Goal: Task Accomplishment & Management: Complete application form

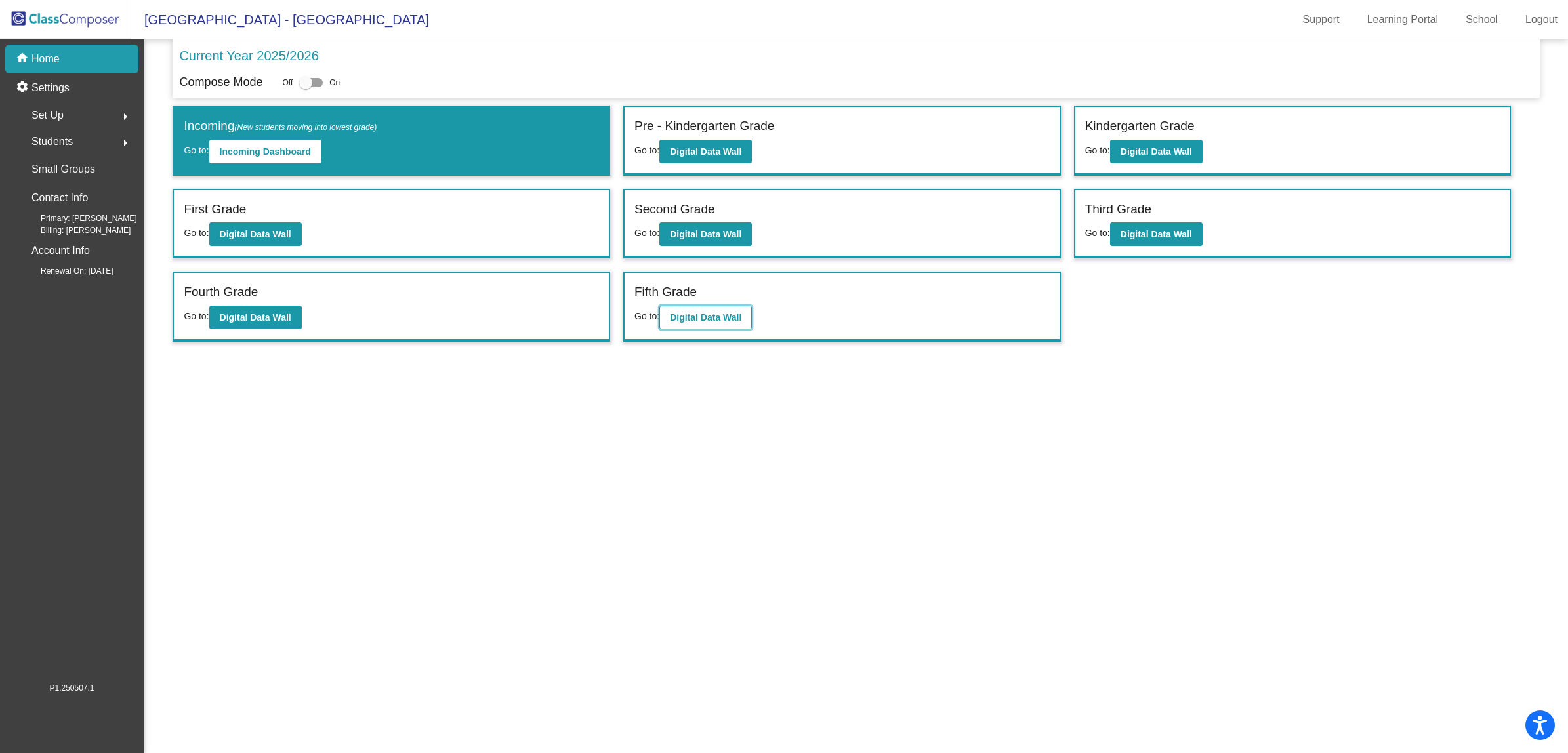
click at [706, 315] on b "Digital Data Wall" at bounding box center [706, 317] width 72 height 10
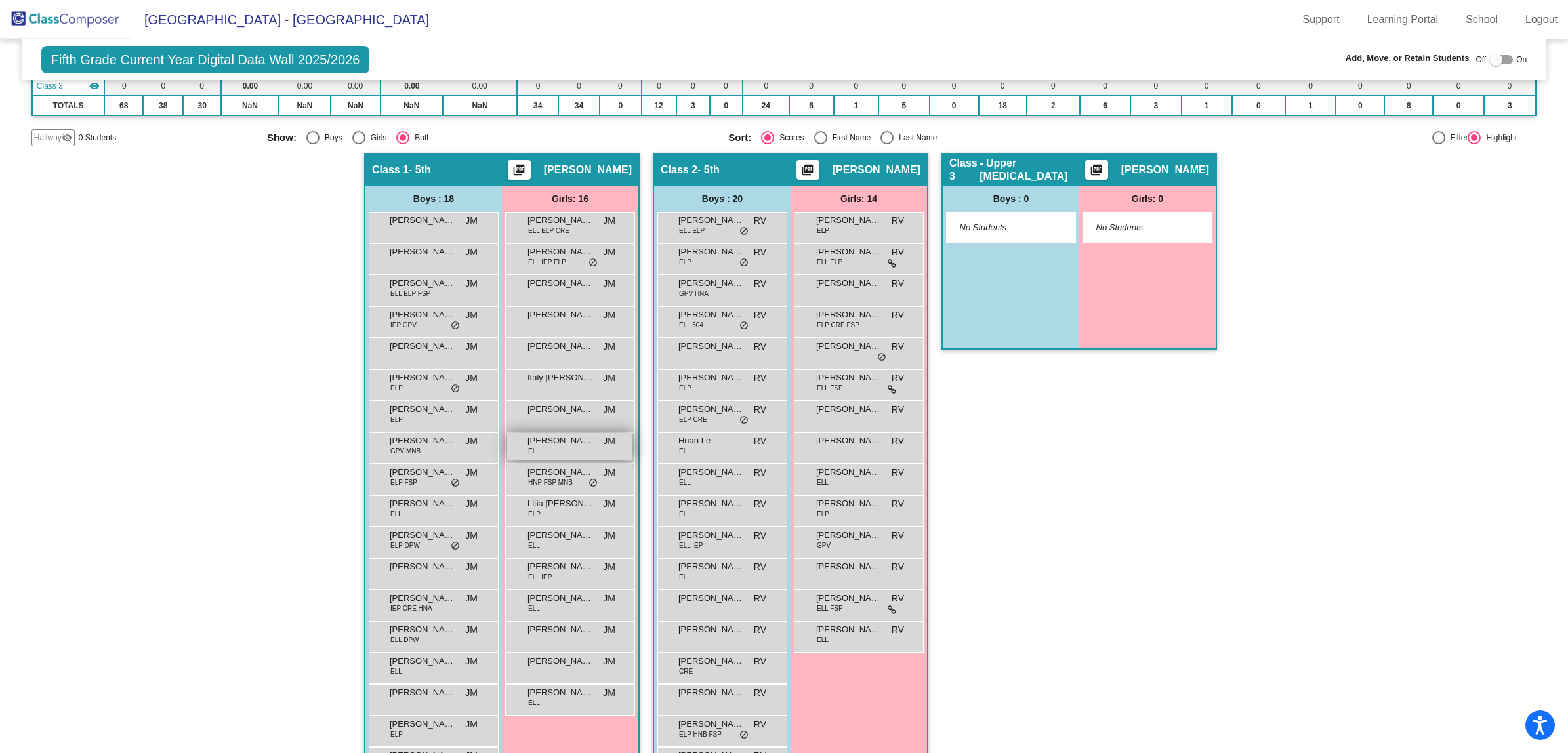
scroll to position [246, 0]
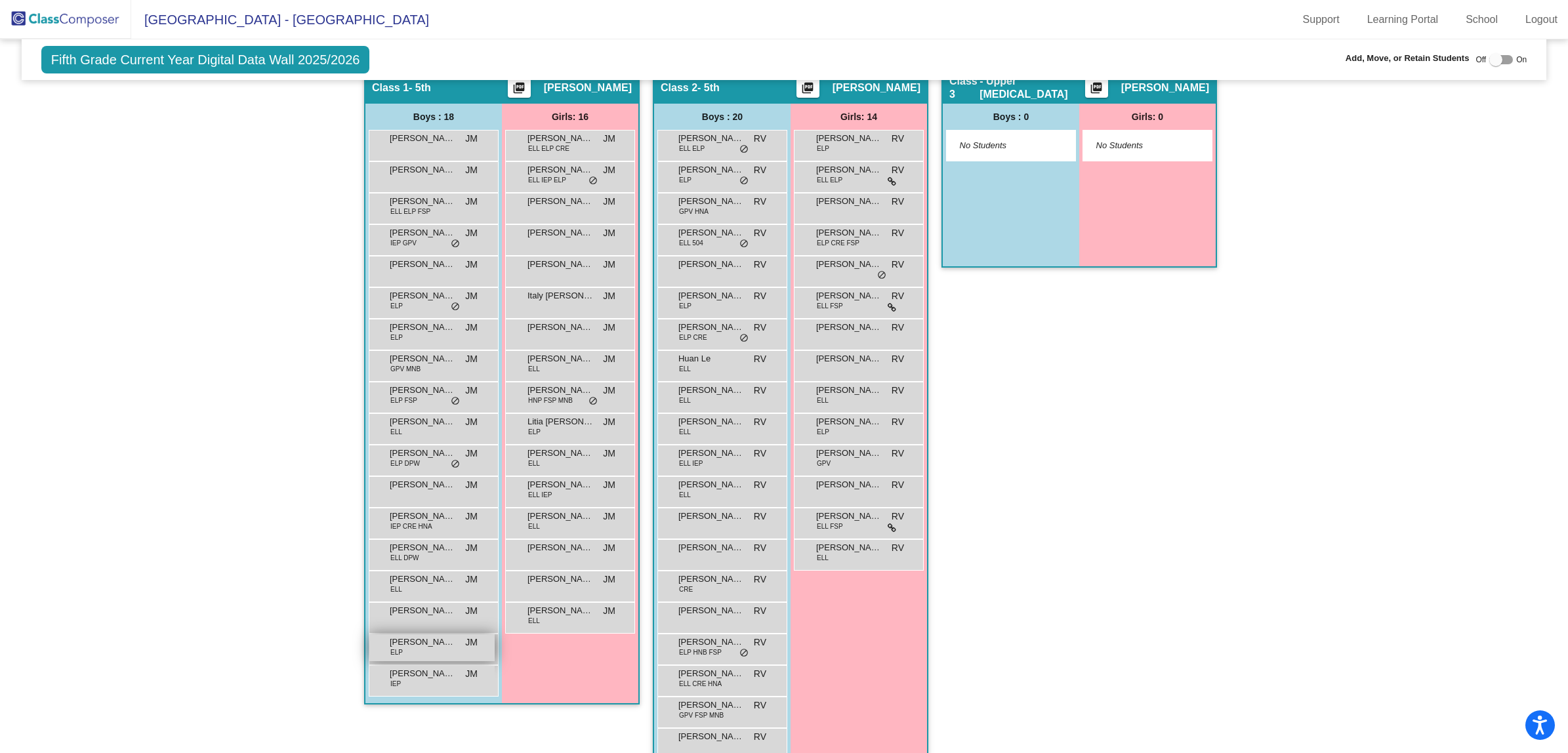
click at [432, 646] on span "[PERSON_NAME]" at bounding box center [423, 643] width 66 height 13
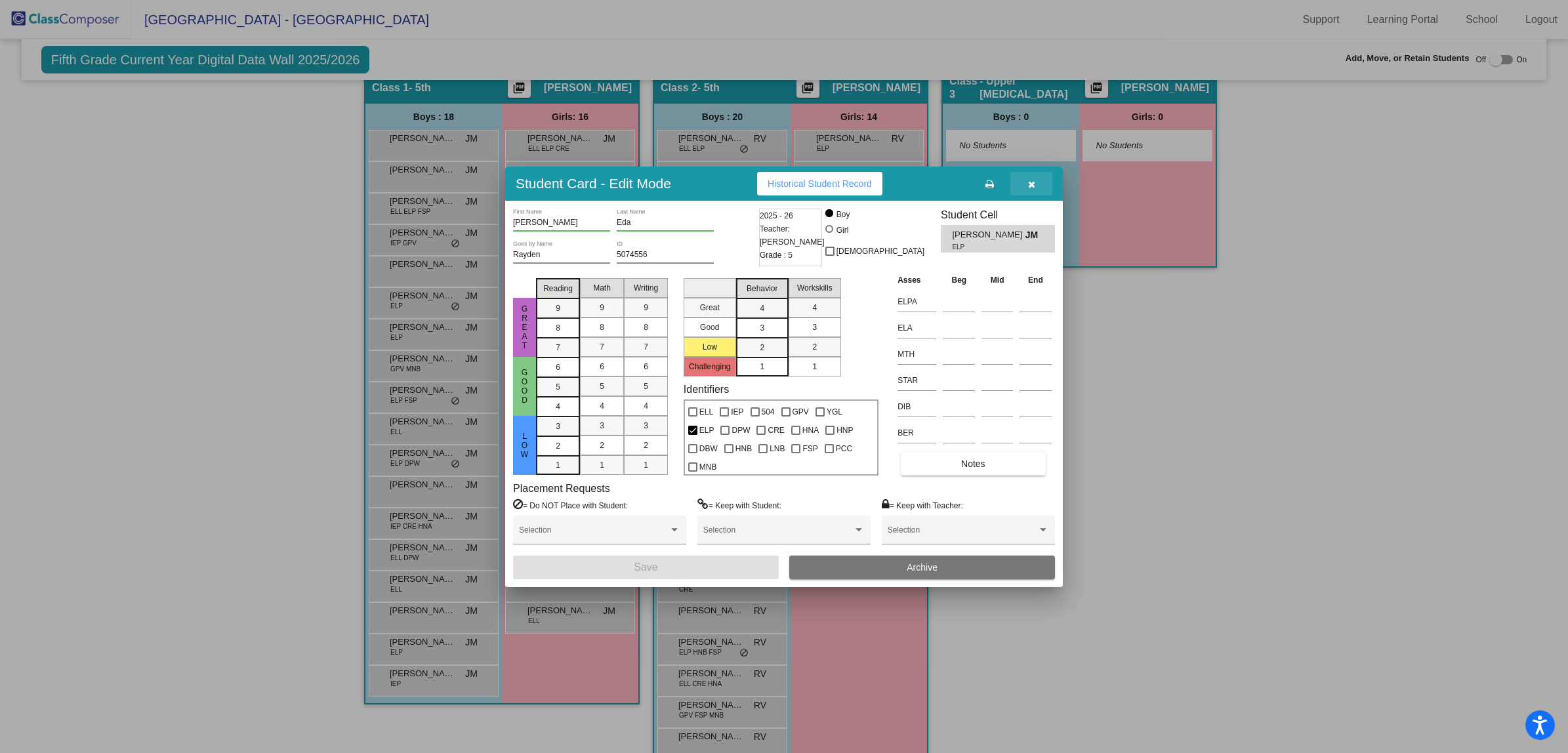
click at [1029, 180] on icon "button" at bounding box center [1032, 184] width 7 height 9
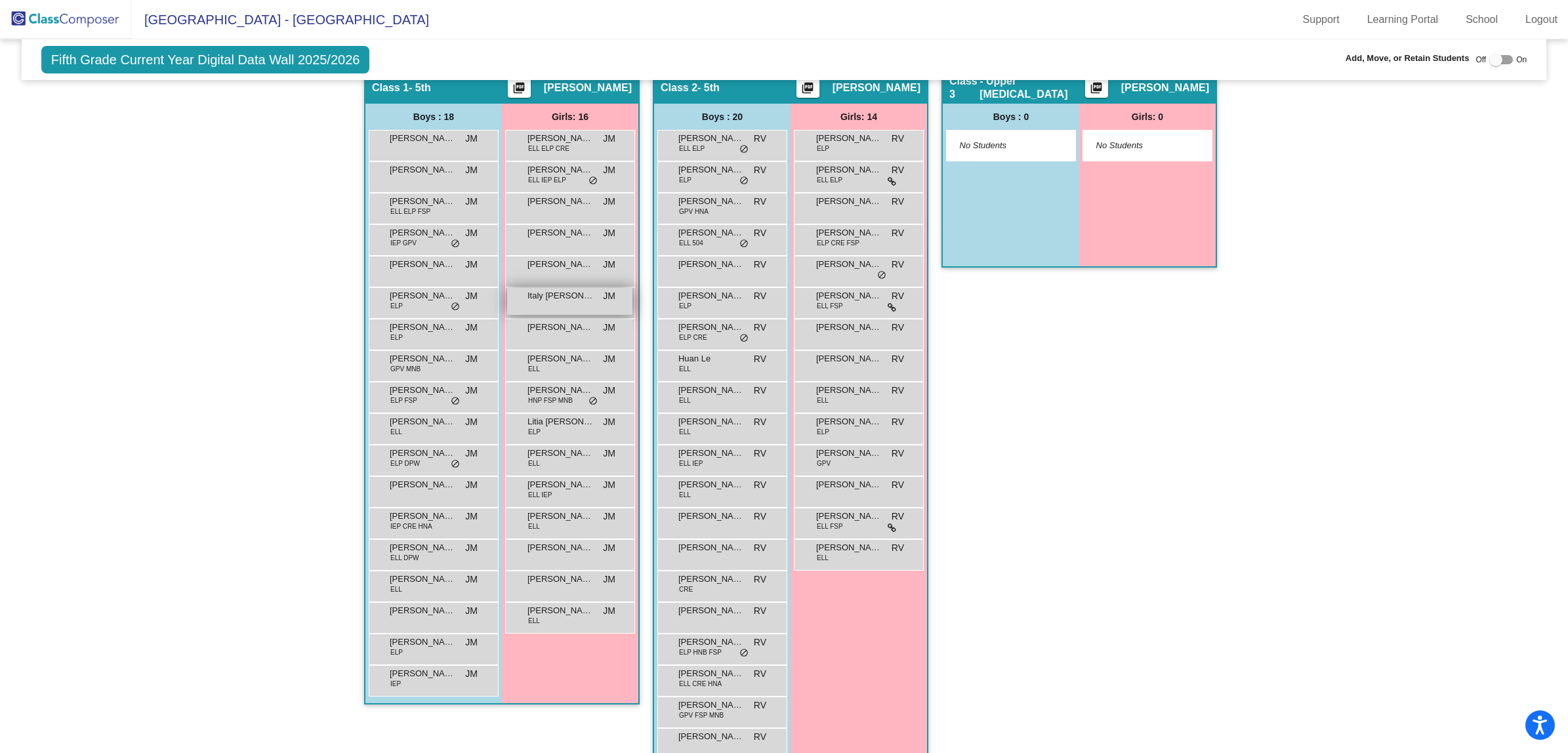
click at [577, 303] on div "Italy [PERSON_NAME] lock do_not_disturb_alt" at bounding box center [570, 301] width 125 height 27
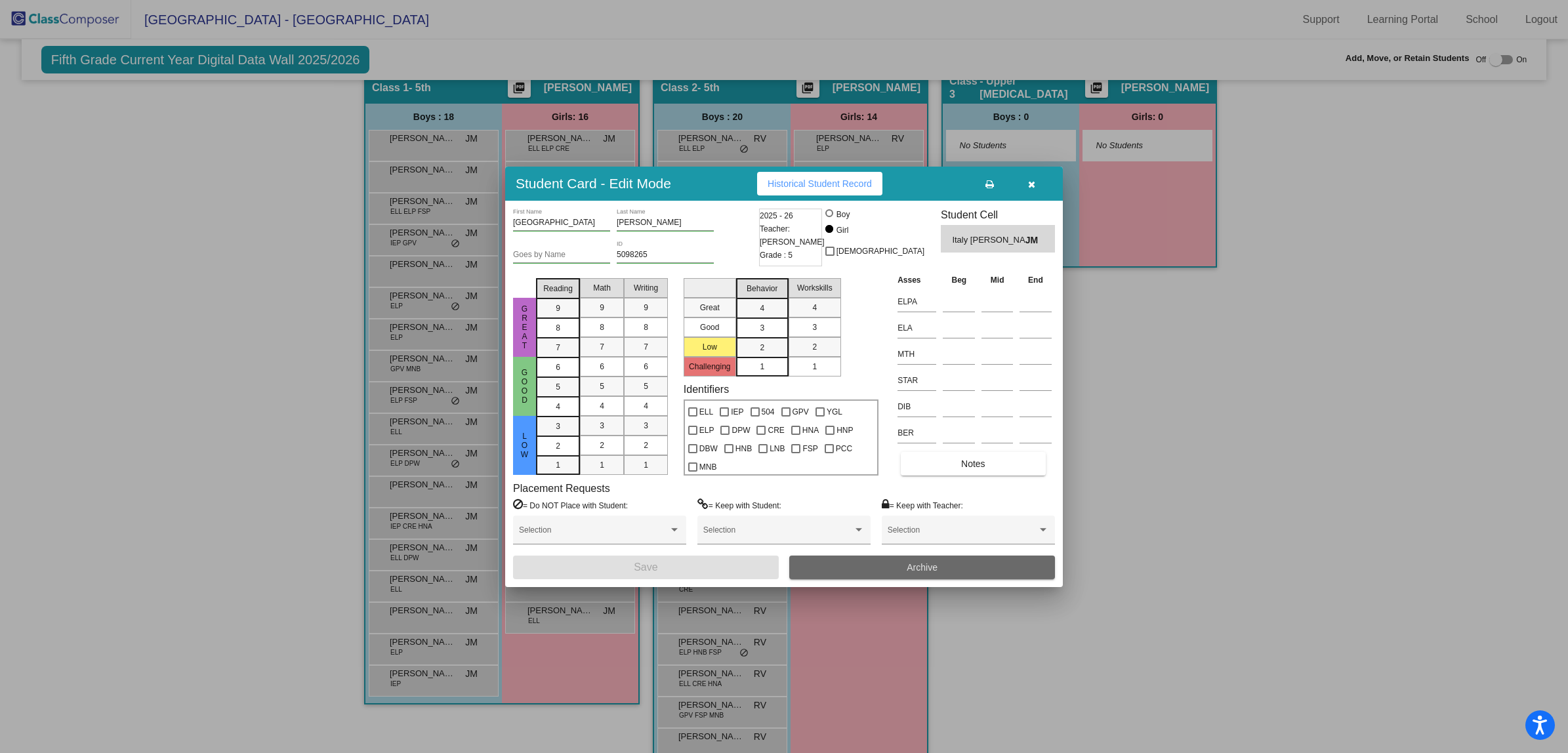
click at [909, 571] on span "Archive" at bounding box center [922, 567] width 31 height 10
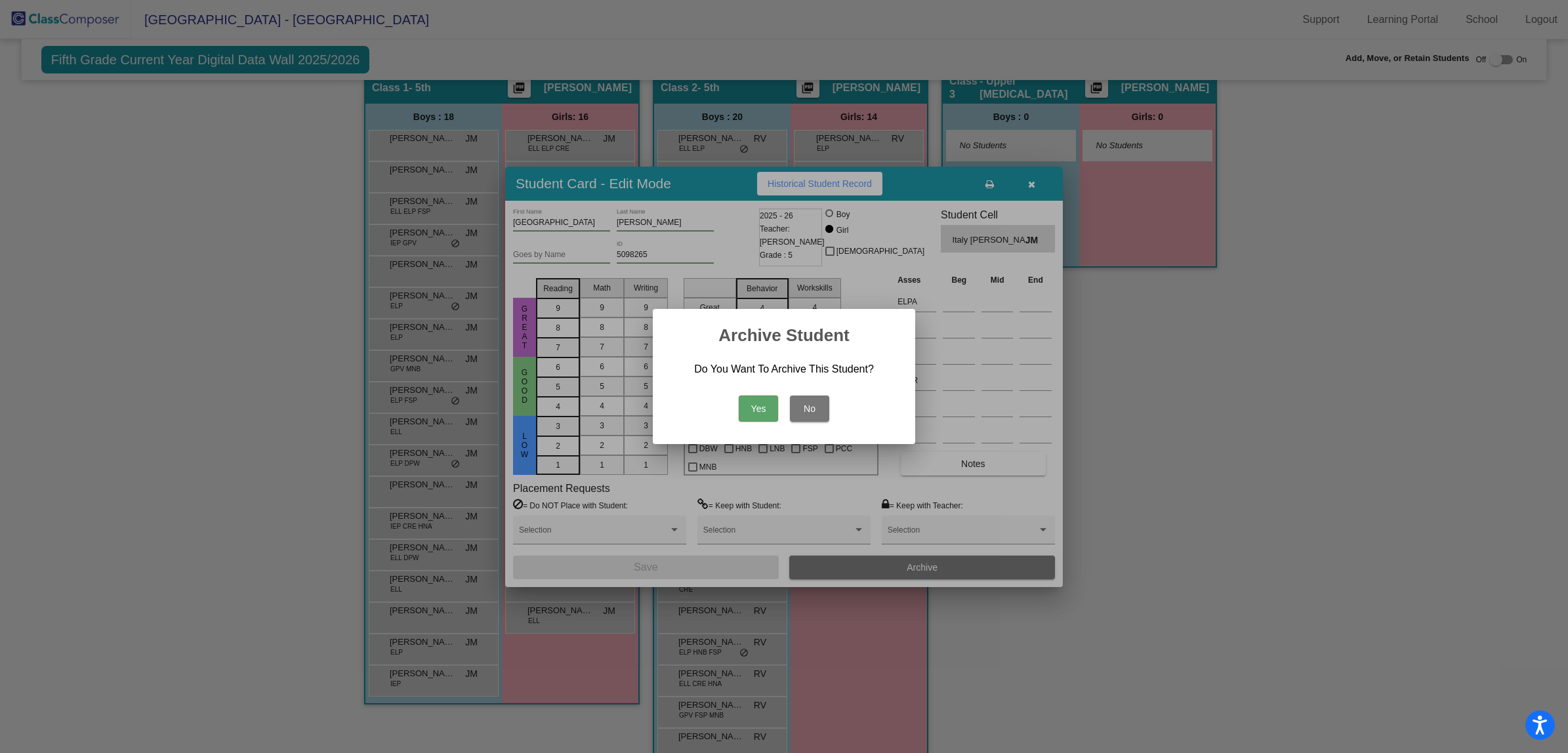
click at [746, 410] on button "Yes" at bounding box center [759, 408] width 40 height 26
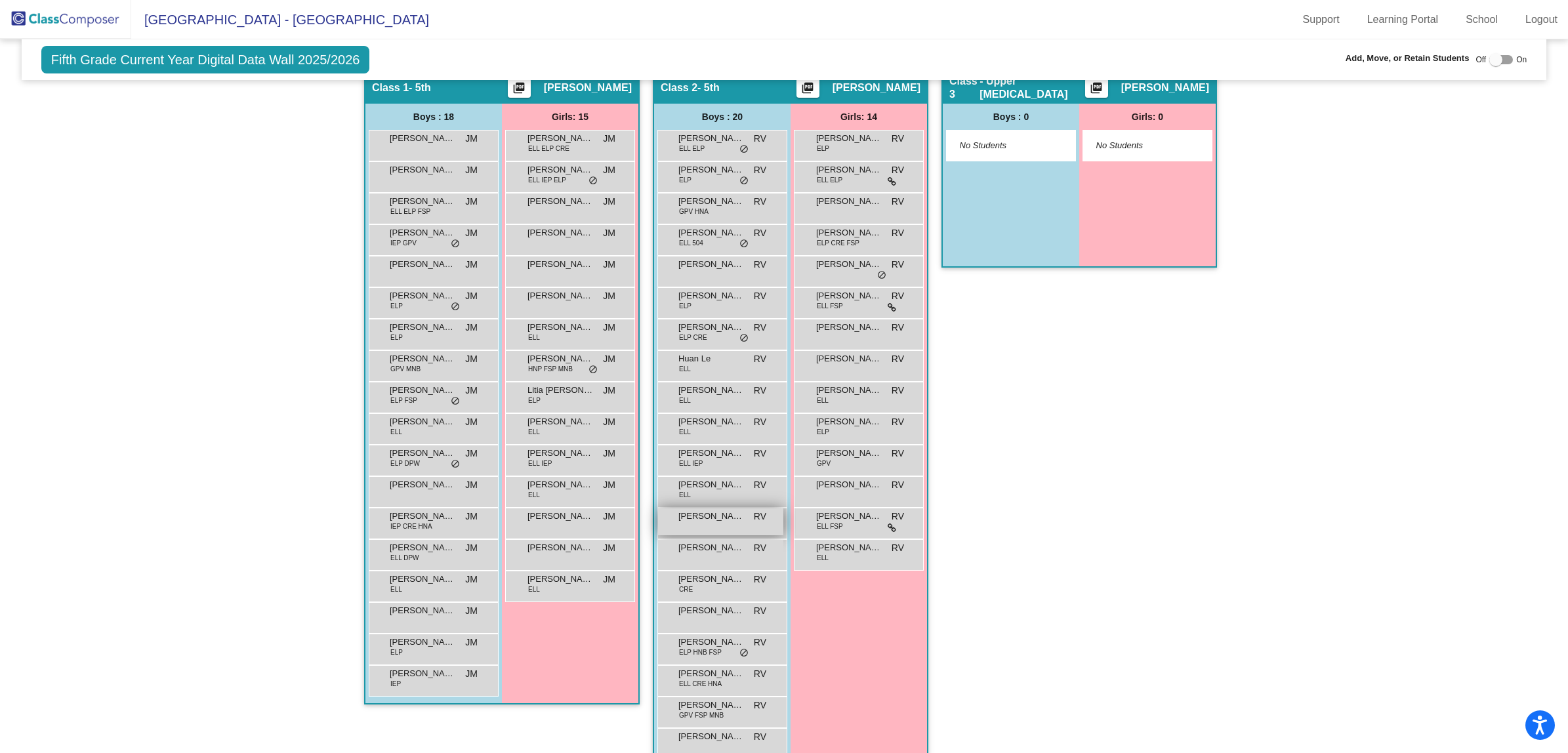
click at [719, 527] on div "[PERSON_NAME] [PERSON_NAME] lock do_not_disturb_alt" at bounding box center [721, 522] width 125 height 27
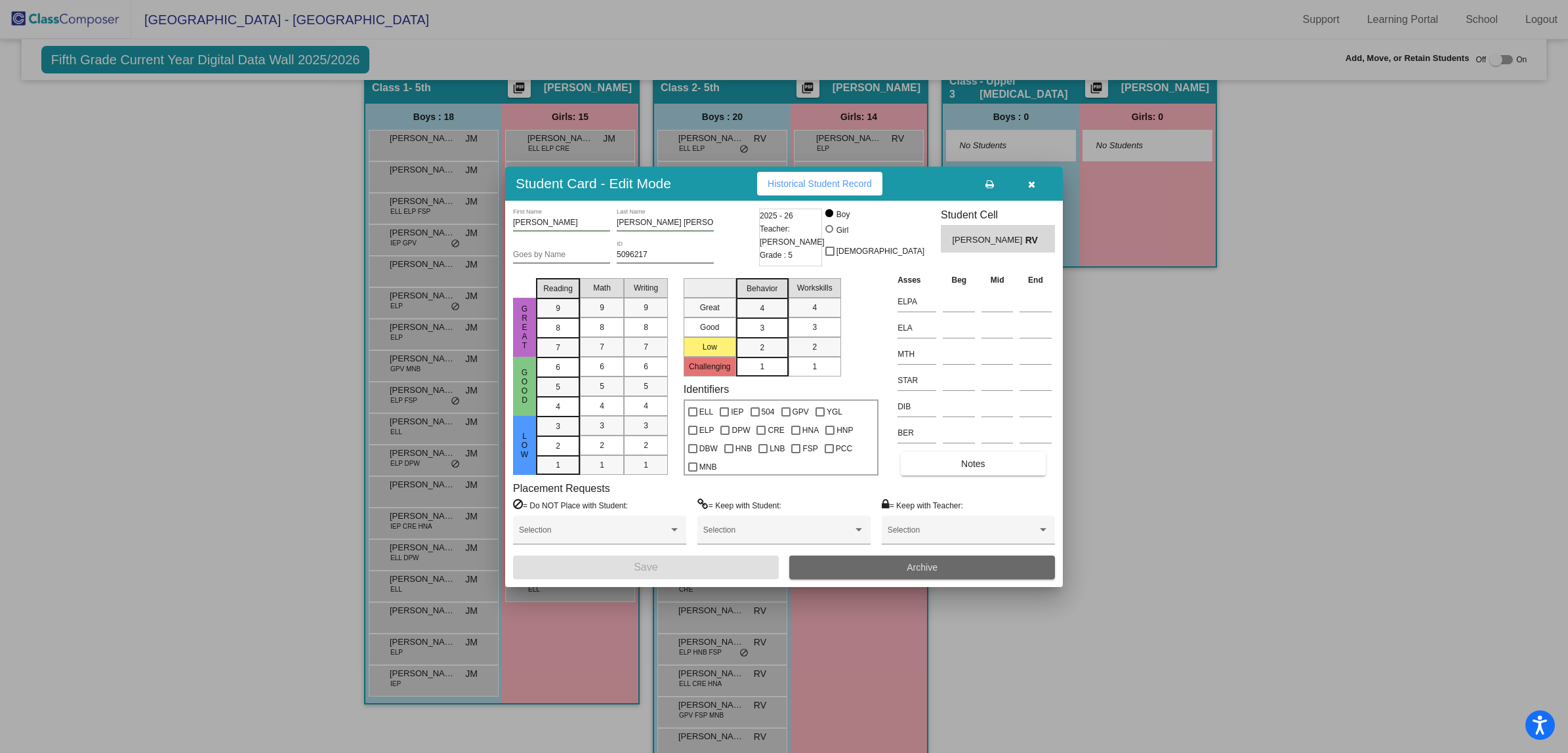
click at [965, 569] on button "Archive" at bounding box center [922, 567] width 266 height 24
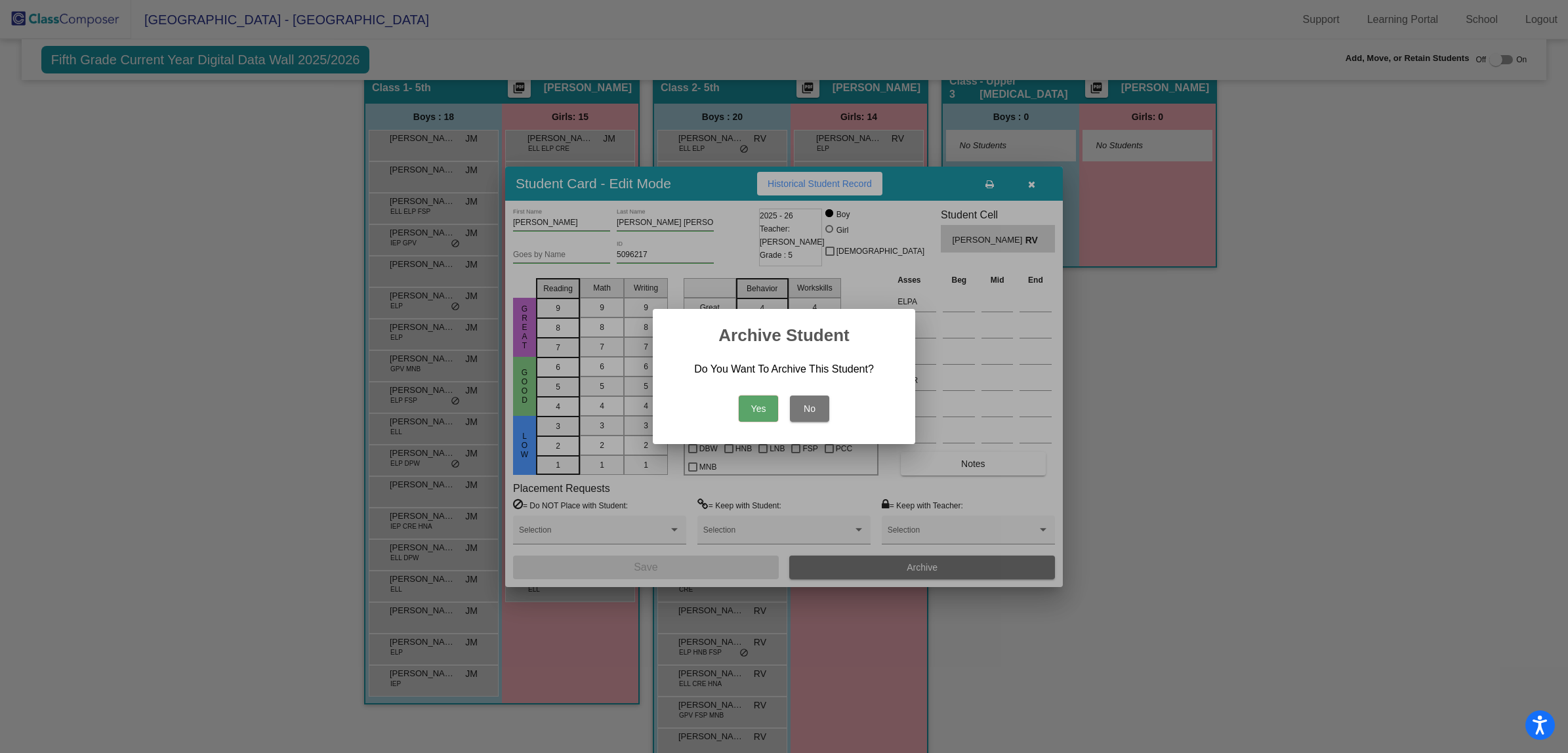
click at [762, 408] on button "Yes" at bounding box center [759, 408] width 40 height 26
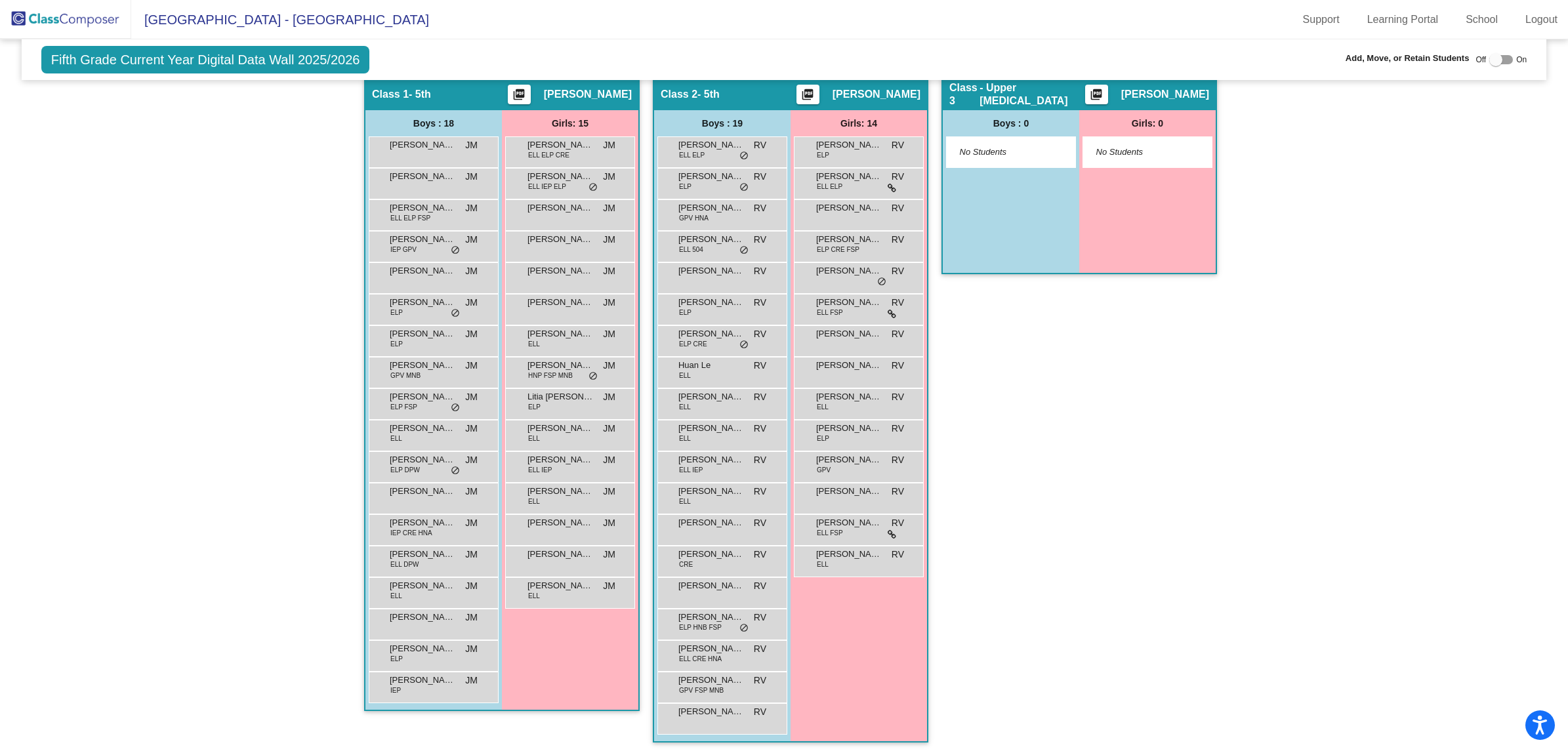
scroll to position [1, 0]
click at [1491, 59] on div at bounding box center [1496, 60] width 13 height 13
checkbox input "true"
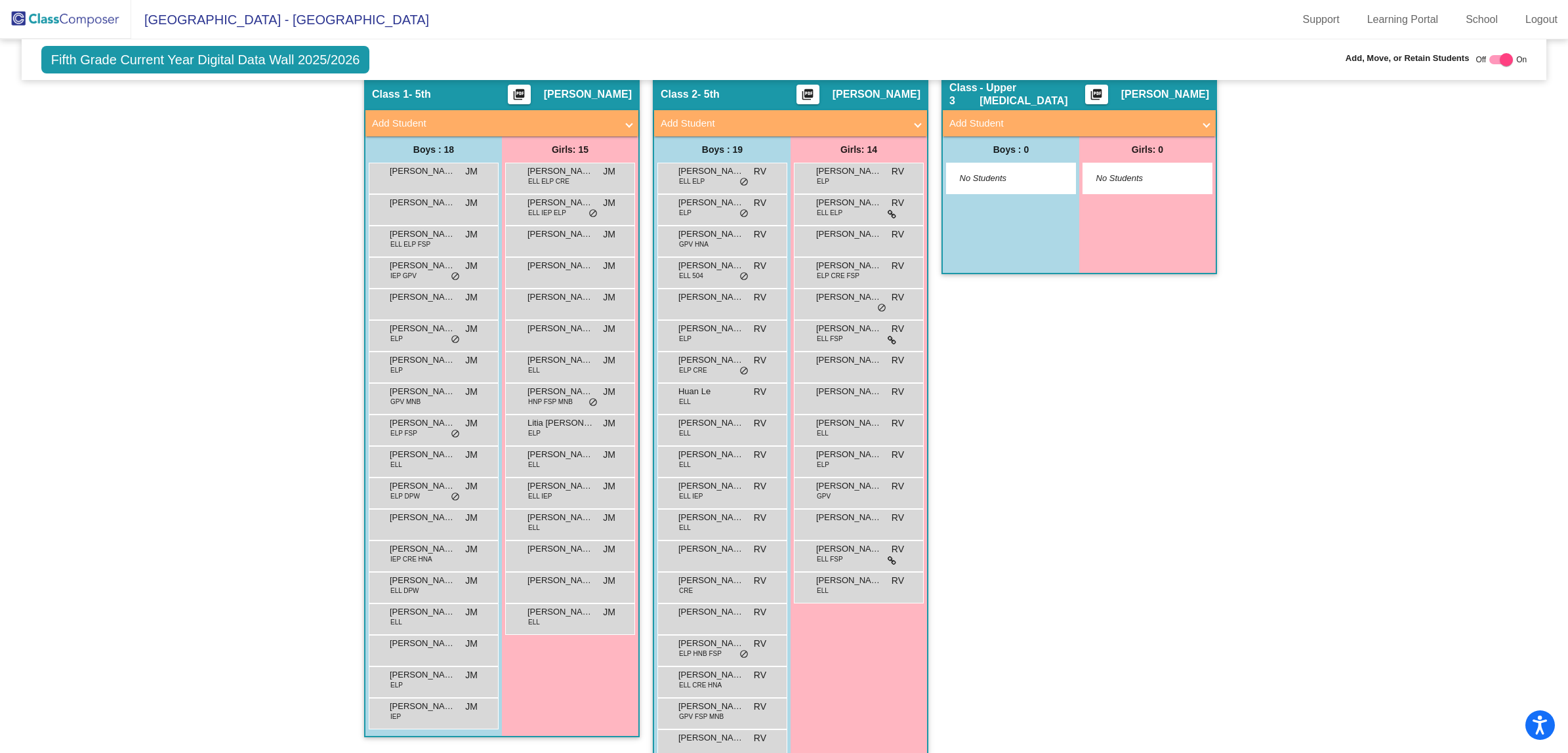
click at [771, 122] on mat-panel-title "Add Student" at bounding box center [783, 124] width 244 height 15
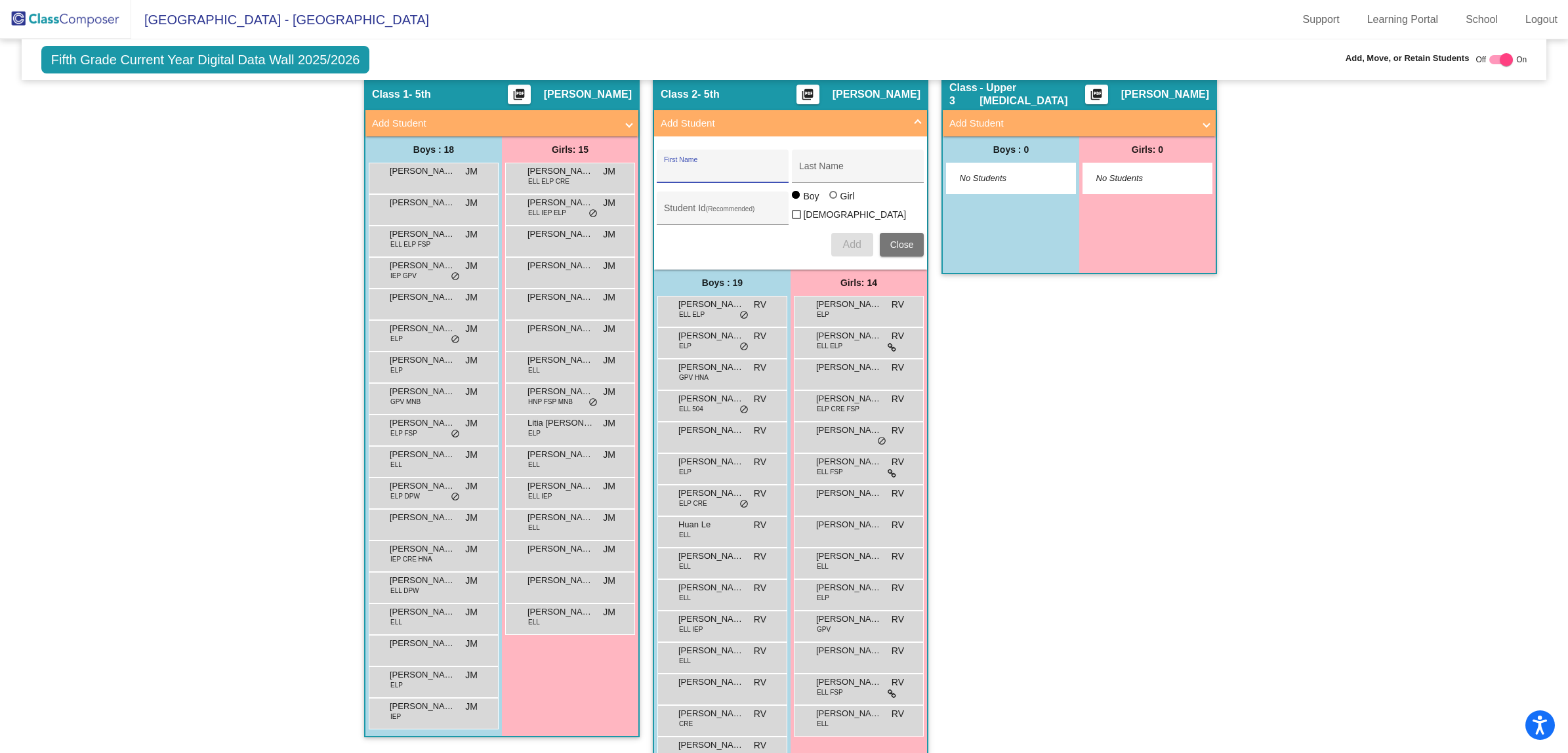
click at [694, 166] on input "First Name" at bounding box center [723, 171] width 118 height 10
type input "Lilyon"
type input "[PERSON_NAME]"
click at [685, 198] on div "Student Id (Recommended)" at bounding box center [723, 211] width 118 height 27
type input "5102857"
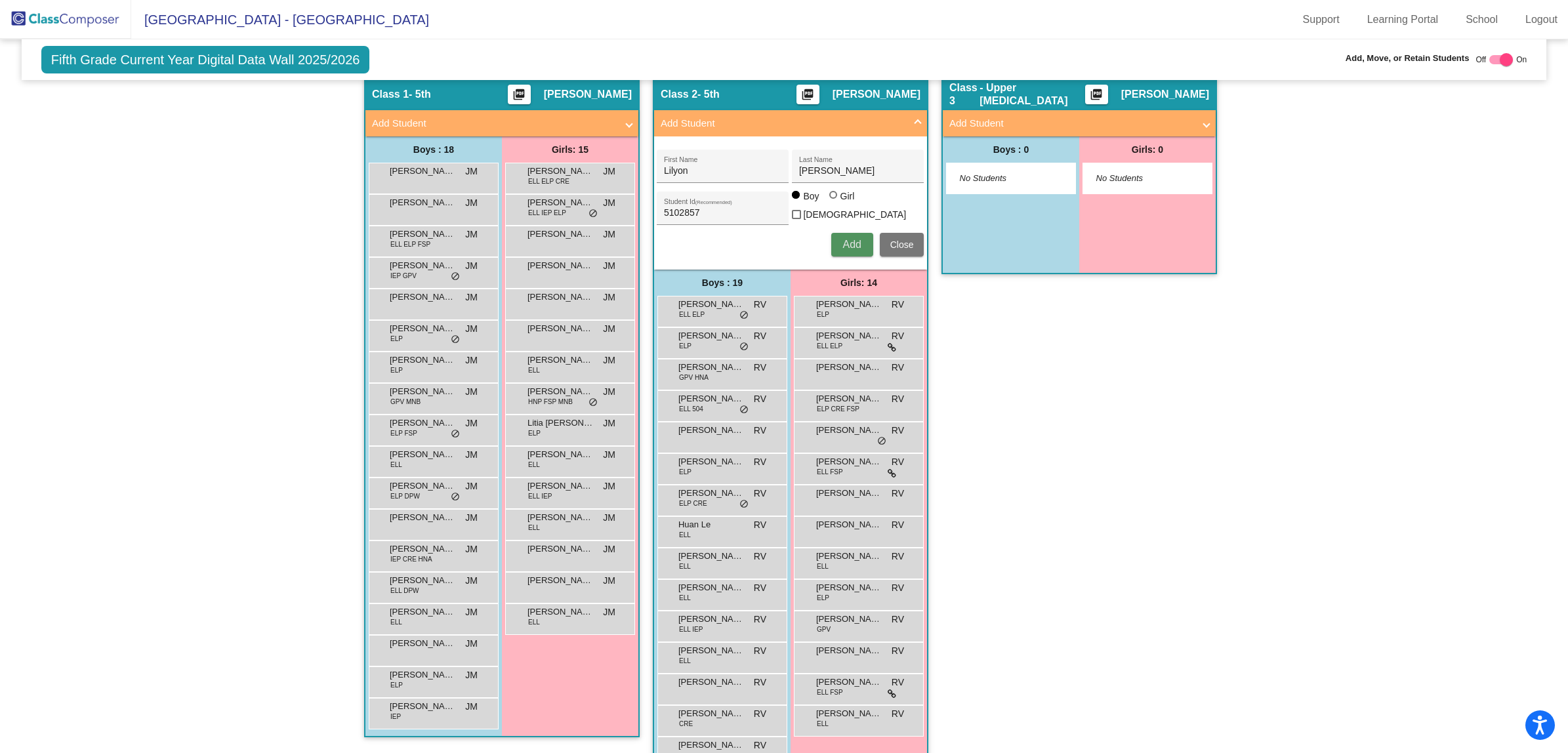
click at [848, 241] on span "Add" at bounding box center [851, 244] width 19 height 11
click at [901, 244] on span "Close" at bounding box center [903, 245] width 24 height 10
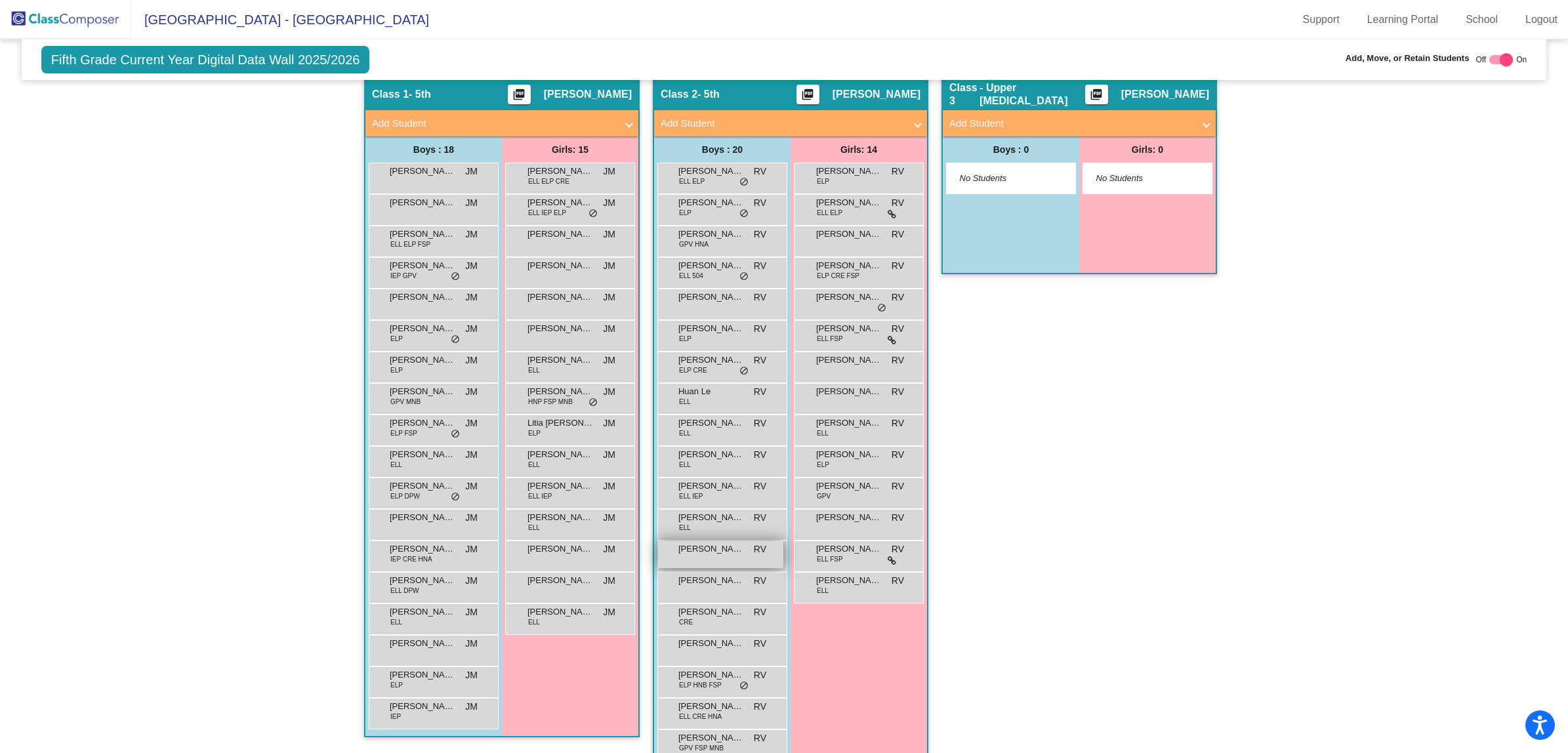
click at [722, 556] on div "[PERSON_NAME] RV lock do_not_disturb_alt" at bounding box center [721, 554] width 125 height 27
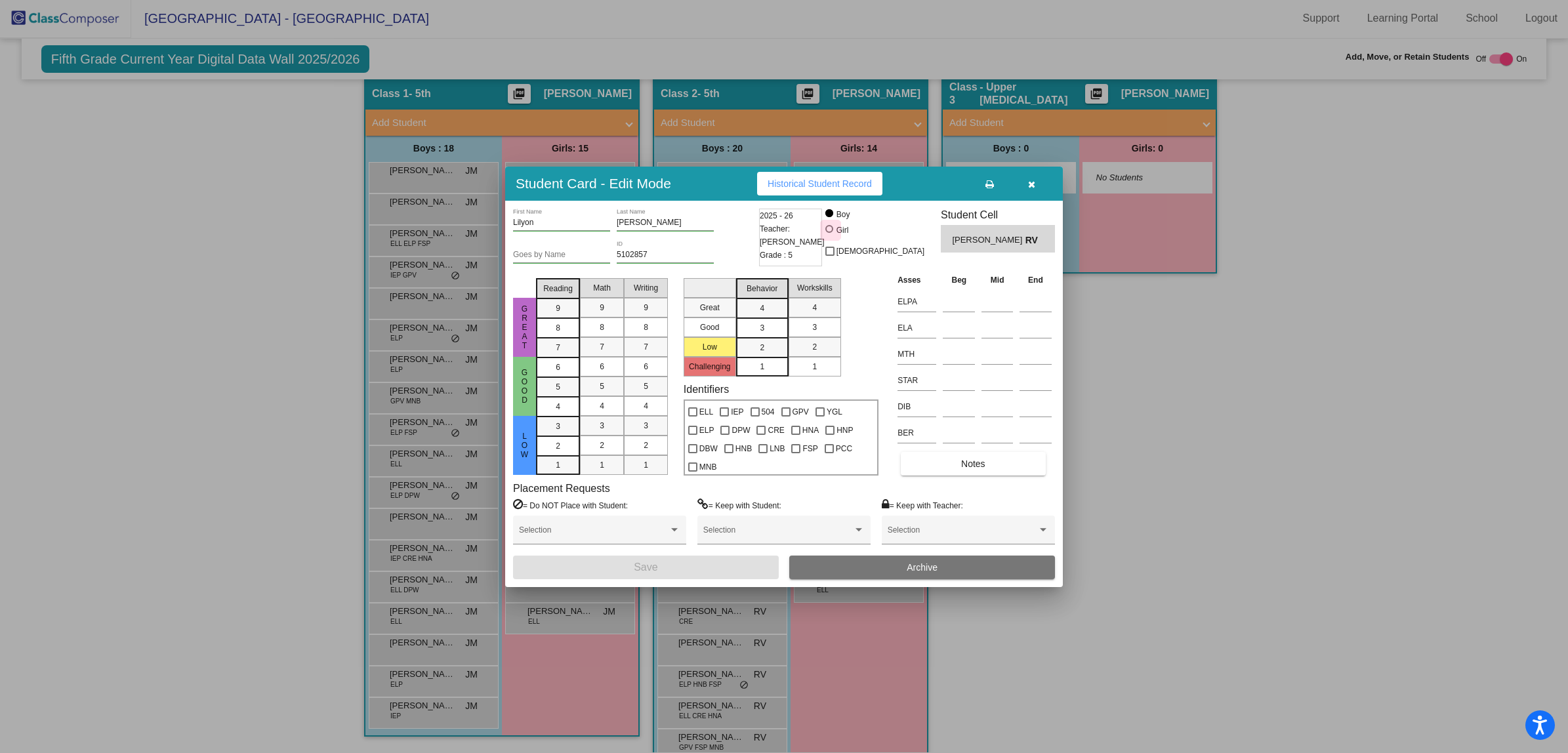
click at [833, 227] on div at bounding box center [830, 228] width 8 height 8
click at [831, 235] on input "Girl" at bounding box center [830, 235] width 1 height 1
radio input "true"
click at [685, 568] on button "Save" at bounding box center [646, 567] width 266 height 24
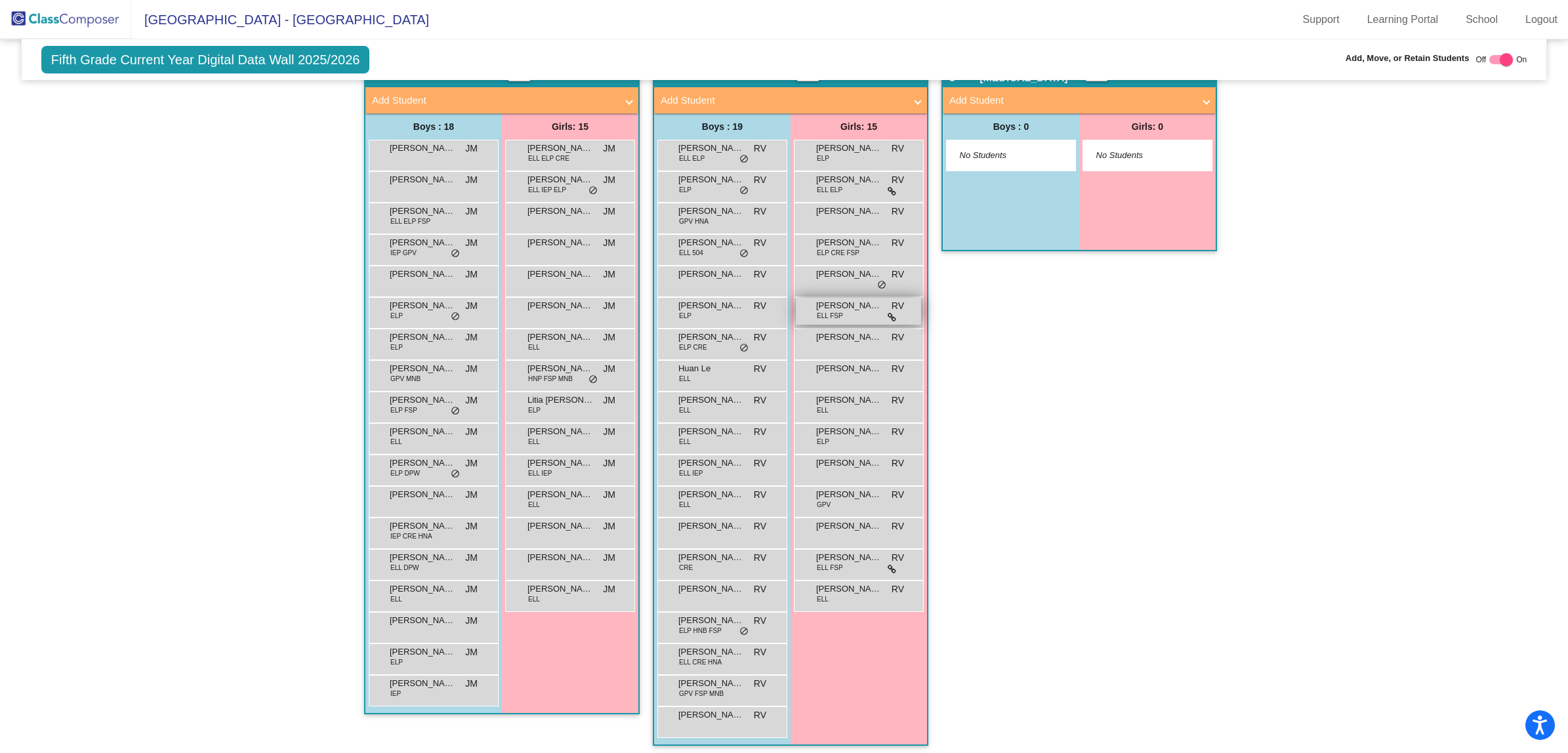
scroll to position [266, 0]
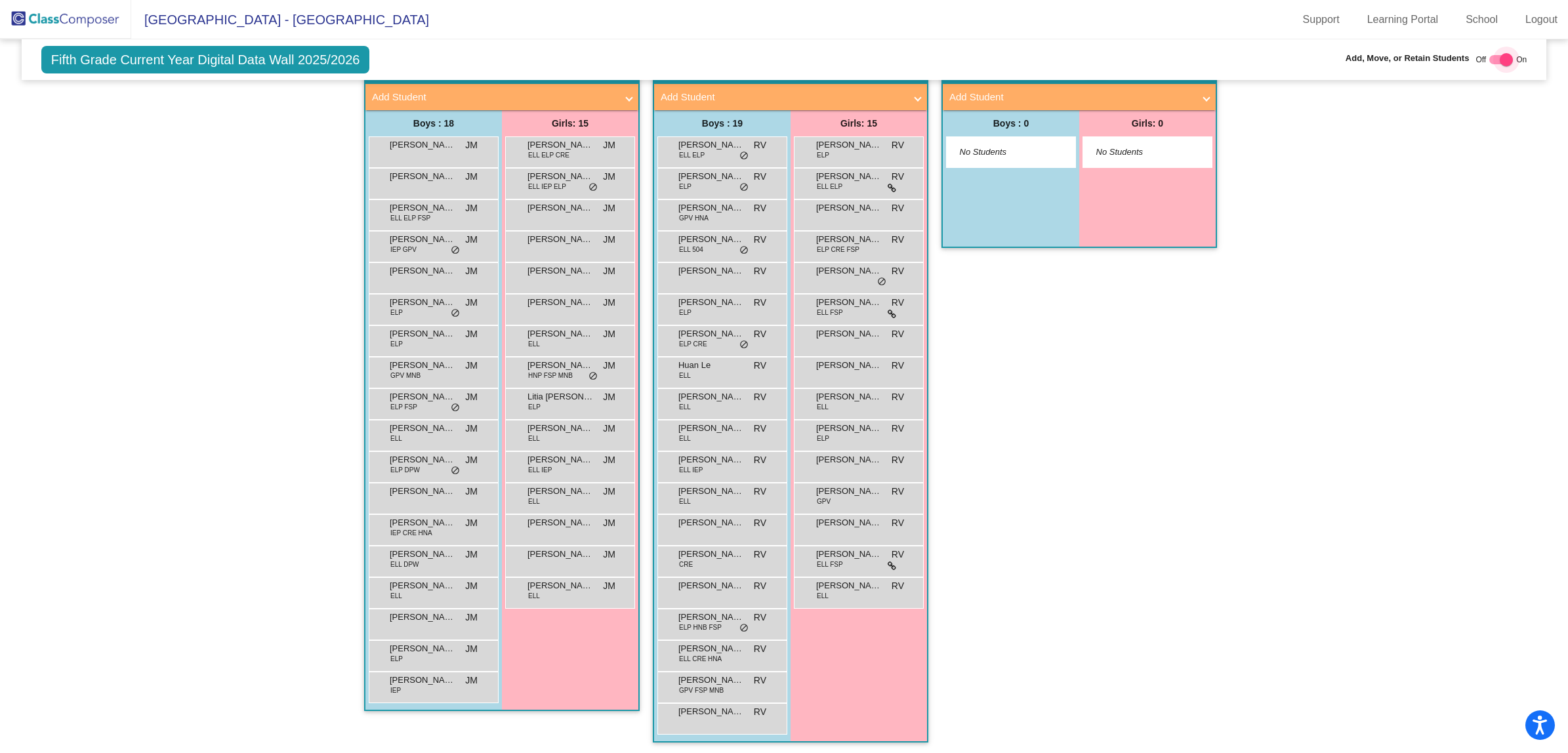
click at [1502, 59] on div at bounding box center [1507, 60] width 13 height 13
checkbox input "false"
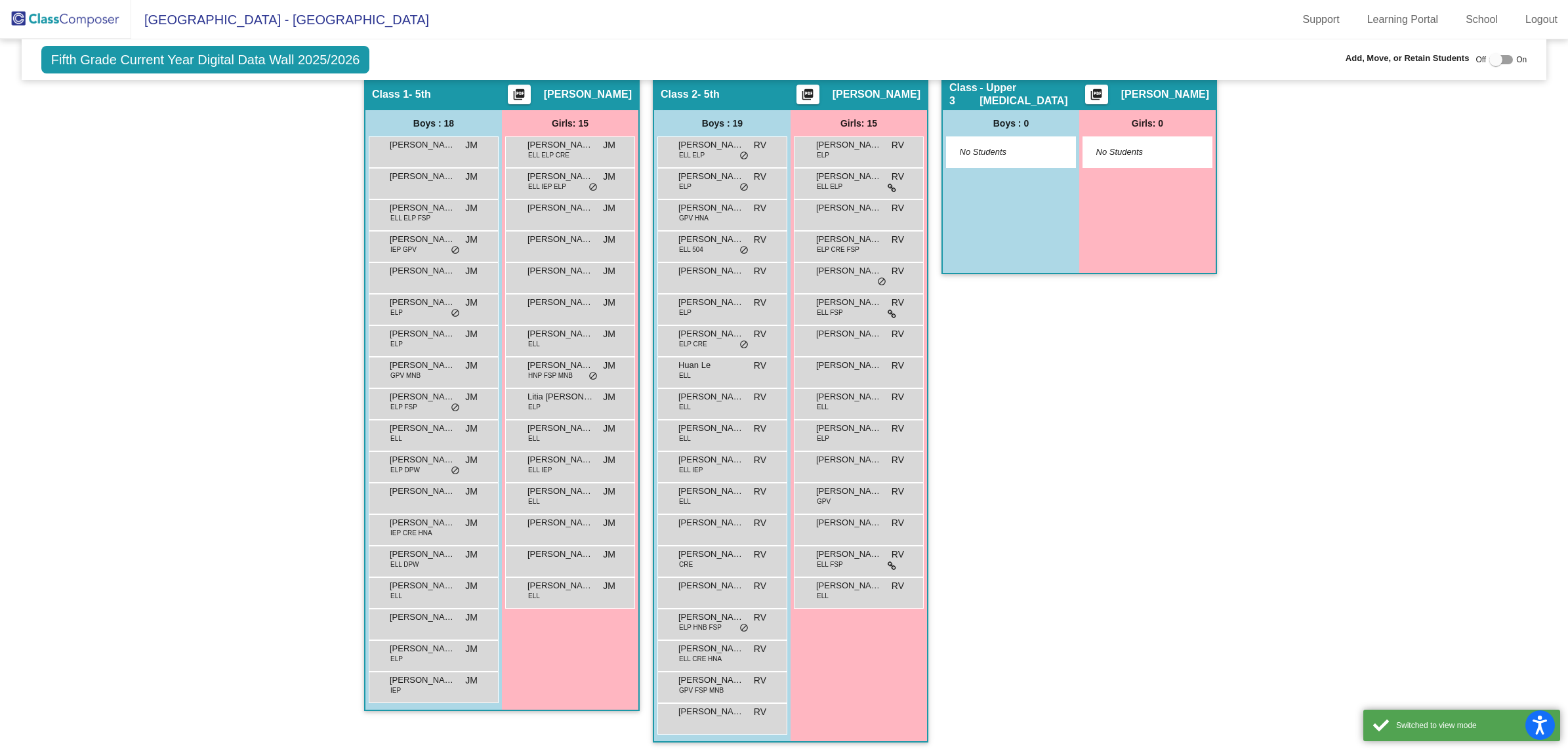
scroll to position [0, 0]
